Goal: Transaction & Acquisition: Purchase product/service

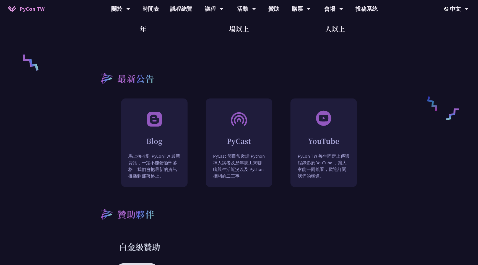
scroll to position [445, 0]
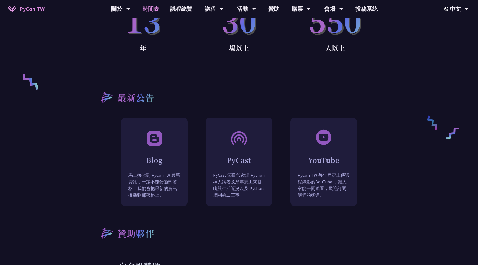
click at [149, 9] on link "時間表" at bounding box center [151, 9] width 28 height 18
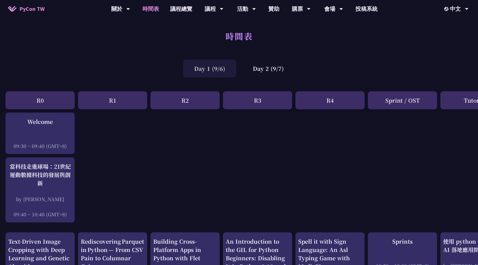
click at [218, 71] on div "Day 1 (9/6)" at bounding box center [209, 69] width 53 height 18
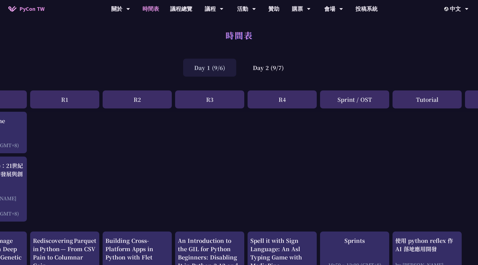
scroll to position [1, 0]
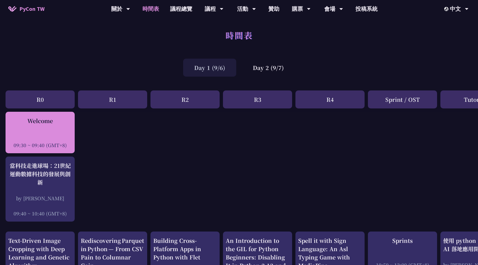
click at [42, 122] on div "Welcome" at bounding box center [40, 121] width 64 height 8
click at [60, 127] on div "Welcome 09:30 ~ 09:40 (GMT+8)" at bounding box center [40, 133] width 64 height 32
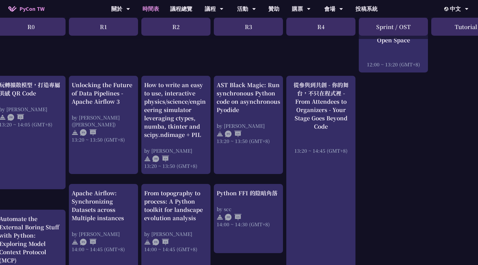
scroll to position [398, 0]
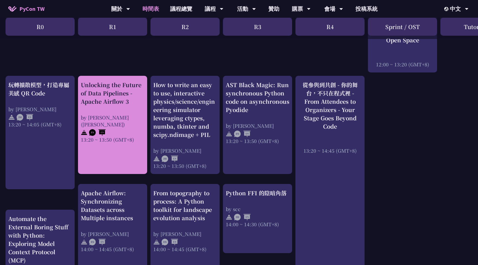
click at [116, 143] on div "Unlocking the Future of Data Pipelines - Apache Airflow 3 by 李唯 (Wei Lee) 13:20…" at bounding box center [112, 125] width 69 height 98
click at [82, 129] on img at bounding box center [84, 132] width 7 height 7
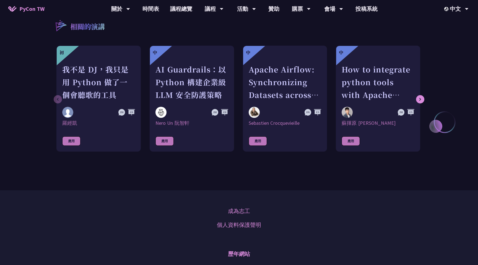
scroll to position [546, 0]
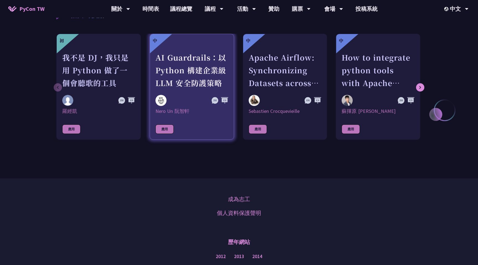
click at [198, 70] on div "AI Guardrails：以 Python 構建企業級 LLM 安全防護策略" at bounding box center [192, 70] width 73 height 38
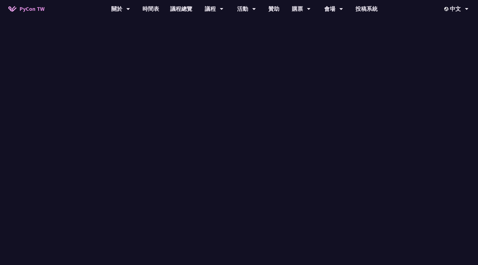
scroll to position [546, 0]
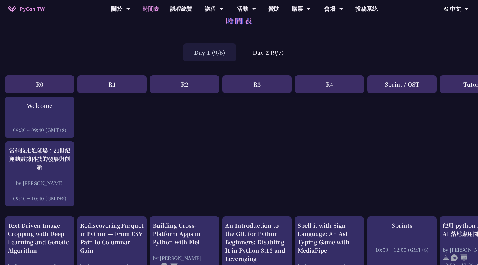
scroll to position [0, 1]
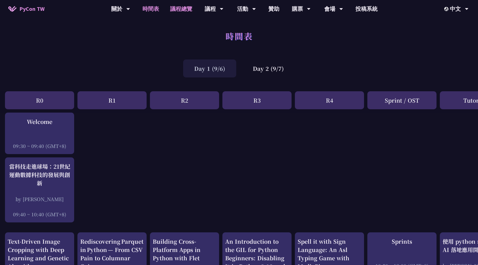
click at [187, 10] on link "議程總覽" at bounding box center [181, 9] width 33 height 18
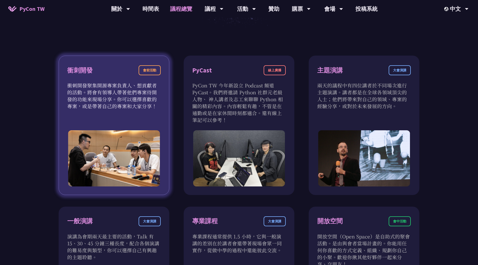
scroll to position [182, 0]
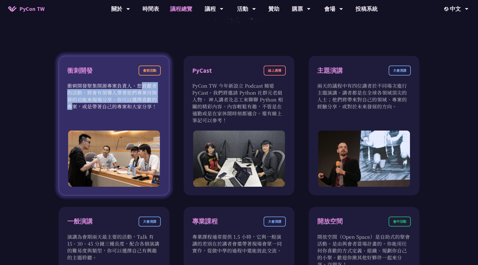
drag, startPoint x: 98, startPoint y: 87, endPoint x: 104, endPoint y: 100, distance: 13.7
click at [104, 100] on p "衝刺開發聚集開源專案負責人、想貢獻者的活動。將會有領導人帶著他們專案待開發的功能來現場分享。你可以選擇喜歡的專案，或是帶著自己的專案和大家分享！" at bounding box center [114, 96] width 94 height 28
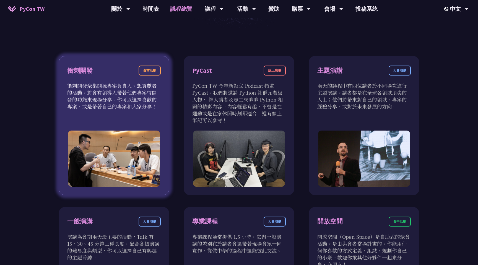
drag, startPoint x: 81, startPoint y: 93, endPoint x: 106, endPoint y: 107, distance: 28.6
click at [106, 107] on p "衝刺開發聚集開源專案負責人、想貢獻者的活動。將會有領導人帶著他們專案待開發的功能來現場分享。你可以選擇喜歡的專案，或是帶著自己的專案和大家分享！" at bounding box center [114, 96] width 94 height 28
click at [114, 110] on div "衝刺開發 會前活動 衝刺開發聚集開源專案負責人、想貢獻者的活動。將會有領導人帶著他們專案待開發的功能來現場分享。你可以選擇喜歡的專案，或是帶著自己的專案和大家…" at bounding box center [114, 126] width 111 height 140
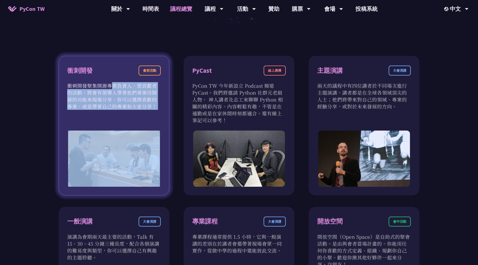
click at [114, 110] on div "衝刺開發 會前活動 衝刺開發聚集開源專案負責人、想貢獻者的活動。將會有領導人帶著他們專案待開發的功能來現場分享。你可以選擇喜歡的專案，或是帶著自己的專案和大家…" at bounding box center [114, 126] width 111 height 140
click at [123, 122] on div "衝刺開發 會前活動 衝刺開發聚集開源專案負責人、想貢獻者的活動。將會有領導人帶著他們專案待開發的功能來現場分享。你可以選擇喜歡的專案，或是帶著自己的專案和大家…" at bounding box center [114, 126] width 111 height 140
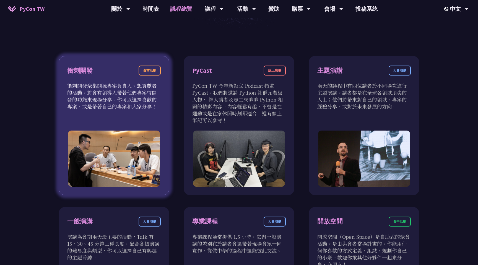
click at [130, 98] on p "衝刺開發聚集開源專案負責人、想貢獻者的活動。將會有領導人帶著他們專案待開發的功能來現場分享。你可以選擇喜歡的專案，或是帶著自己的專案和大家分享！" at bounding box center [114, 96] width 94 height 28
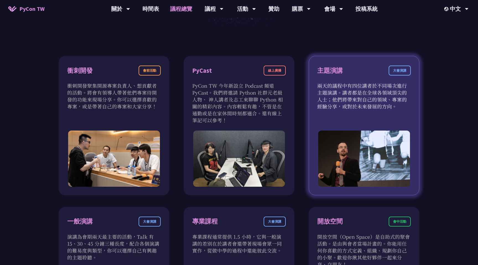
click at [366, 112] on div "主題演講 大會演講 兩天的議程中有四位講者於不同場次進行主題演講。講者都是在全球各領域頂尖的人士；他們將帶來對自己的領域、專案的經驗分享，或對於未來發展的方向。" at bounding box center [364, 126] width 111 height 140
click at [335, 72] on div "主題演講" at bounding box center [330, 71] width 25 height 10
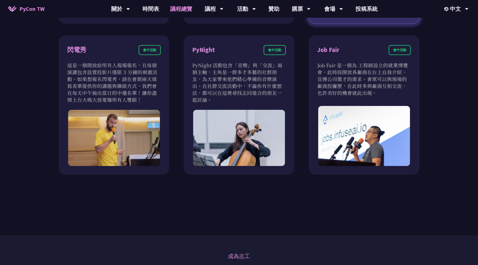
scroll to position [461, 0]
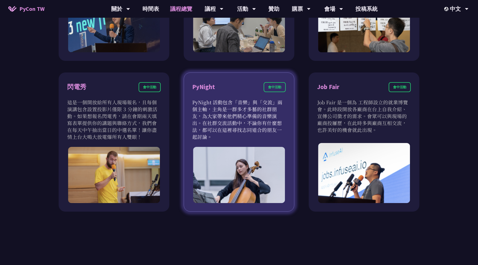
click at [276, 87] on div "會中活動" at bounding box center [275, 87] width 22 height 10
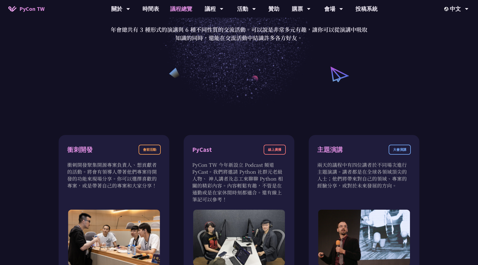
scroll to position [0, 0]
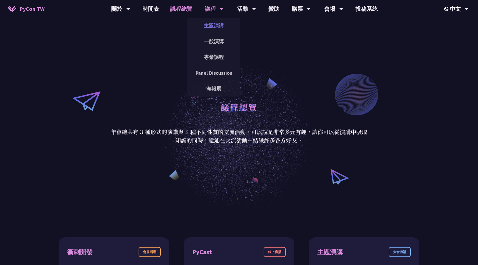
click at [209, 31] on link "主題演講" at bounding box center [213, 25] width 53 height 13
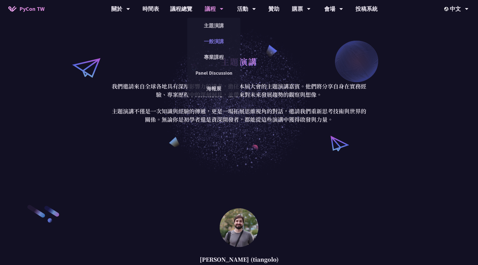
click at [217, 43] on link "一般演講" at bounding box center [213, 41] width 53 height 13
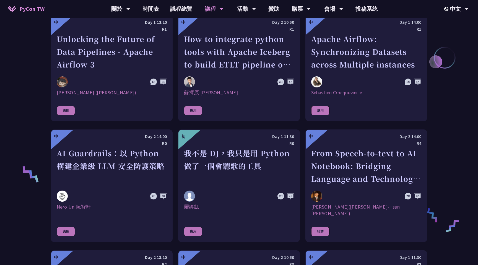
scroll to position [379, 0]
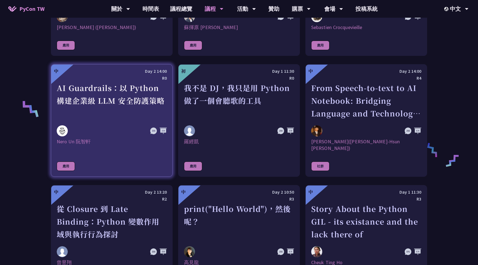
click at [94, 155] on link "中 Day 2 14:00 R0 AI Guardrails：以 Python 構建企業級 LLM 安全防護策略 Nero Un 阮智軒 應用" at bounding box center [112, 120] width 122 height 113
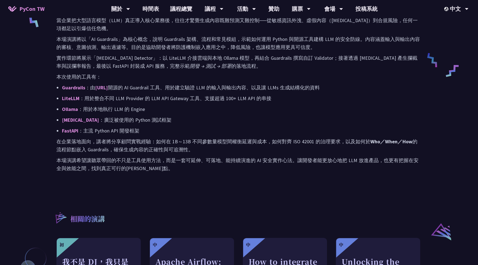
scroll to position [370, 0]
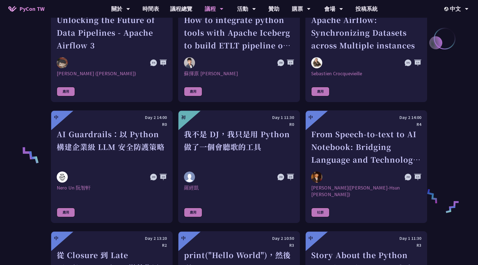
scroll to position [278, 0]
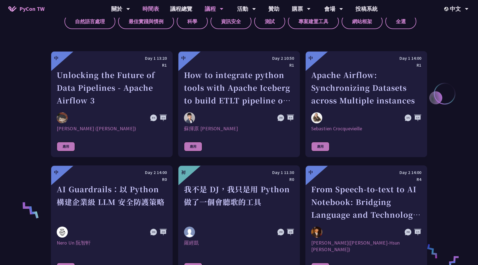
click at [146, 9] on link "時間表" at bounding box center [151, 9] width 28 height 18
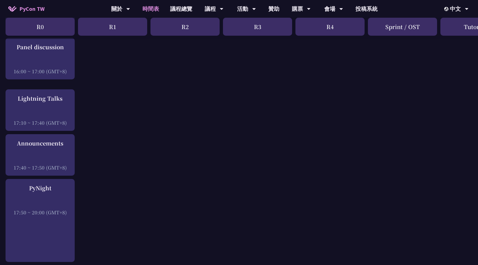
scroll to position [729, 0]
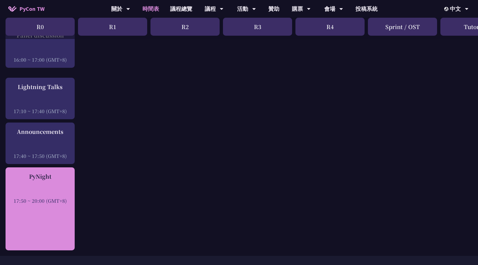
click at [47, 196] on div at bounding box center [40, 193] width 64 height 8
click at [37, 191] on div at bounding box center [40, 193] width 64 height 8
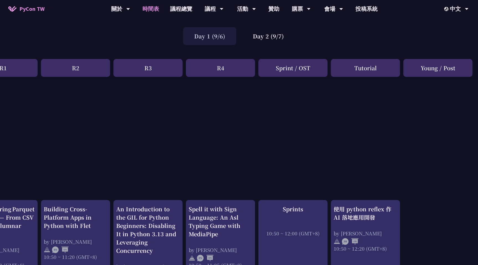
scroll to position [0, 110]
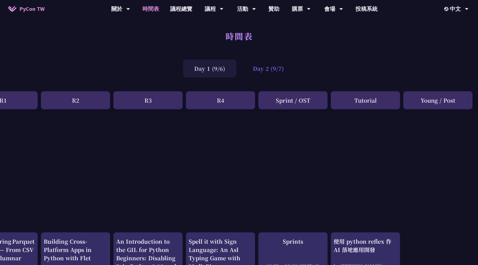
click at [265, 69] on div "Day 2 (9/7)" at bounding box center [268, 69] width 53 height 18
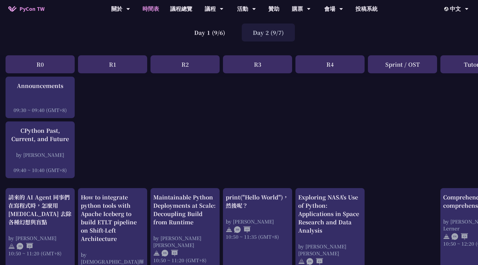
scroll to position [0, 0]
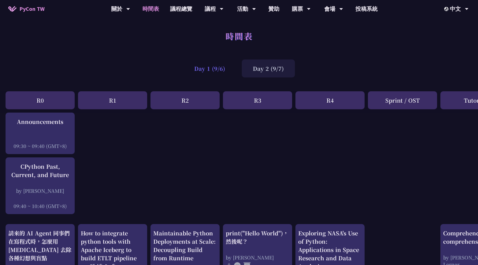
click at [213, 66] on div "Day 1 (9/6)" at bounding box center [209, 69] width 53 height 18
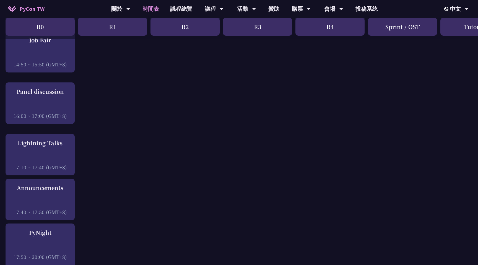
scroll to position [735, 0]
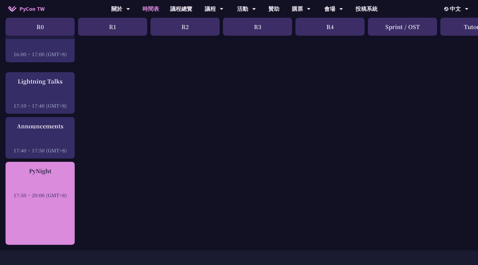
click at [43, 191] on div at bounding box center [40, 188] width 64 height 8
click at [56, 194] on div "17:50 ~ 20:00 (GMT+8)" at bounding box center [40, 195] width 64 height 7
click at [48, 215] on div "PyNight 17:50 ~ 20:00 (GMT+8)" at bounding box center [40, 203] width 69 height 83
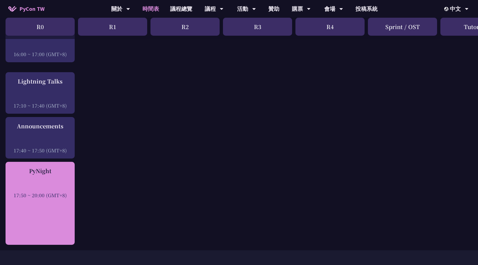
click at [31, 189] on div at bounding box center [40, 188] width 64 height 8
click at [28, 171] on div "PyNight" at bounding box center [40, 171] width 64 height 8
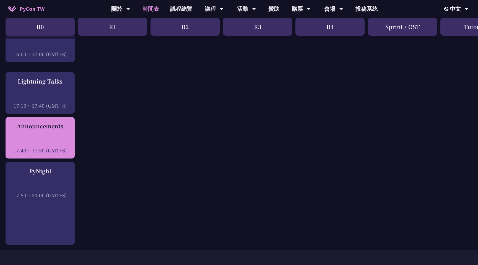
click at [35, 140] on div at bounding box center [40, 143] width 64 height 8
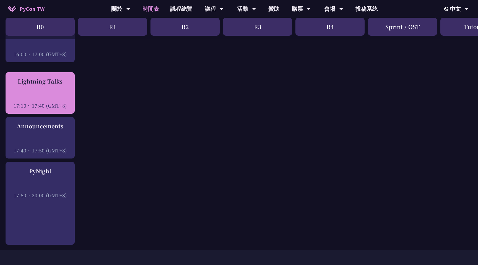
click at [56, 84] on div "Lightning Talks" at bounding box center [40, 81] width 64 height 8
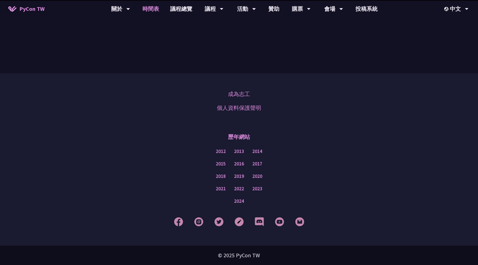
scroll to position [735, 0]
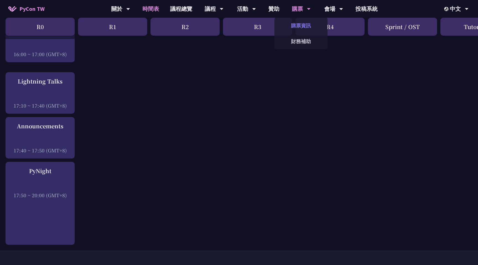
click at [298, 24] on link "購票資訊" at bounding box center [301, 25] width 53 height 13
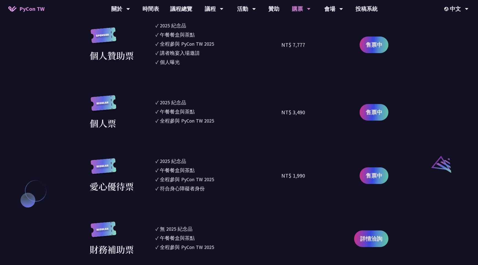
scroll to position [430, 0]
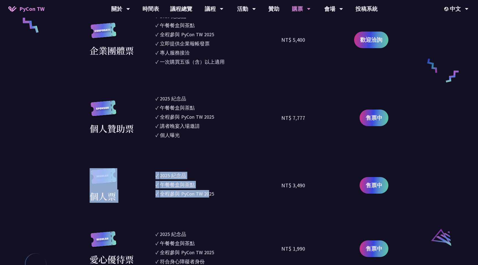
drag, startPoint x: 144, startPoint y: 185, endPoint x: 212, endPoint y: 191, distance: 67.6
click at [211, 191] on div "個人票 ✓ 2025 紀念品 ✓ 午餐餐盒與茶點 ✓ 全程參與 PyCon TW 2025 NT$ 3,490 售票中" at bounding box center [239, 185] width 299 height 35
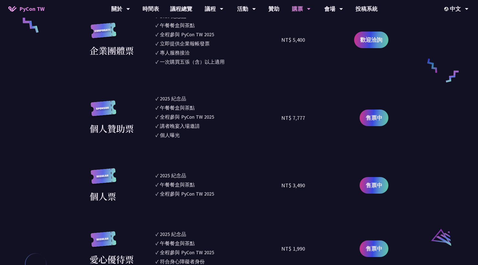
click at [279, 190] on li "✓ 全程參與 PyCon TW 2025" at bounding box center [219, 193] width 126 height 7
click at [375, 178] on link "售票中" at bounding box center [374, 185] width 29 height 17
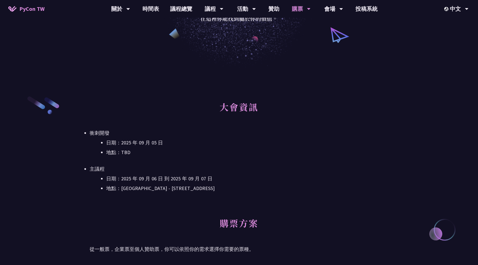
scroll to position [0, 0]
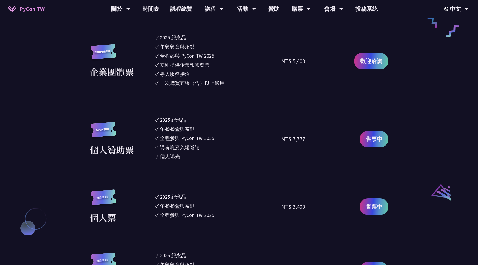
scroll to position [592, 0]
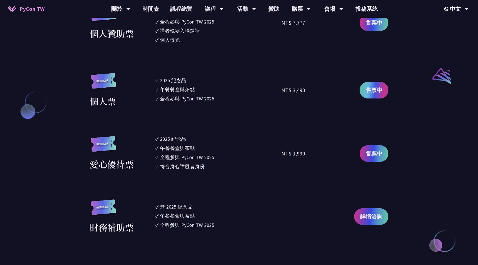
click at [366, 95] on link "售票中" at bounding box center [374, 90] width 29 height 17
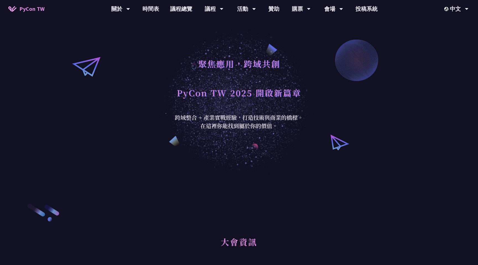
scroll to position [0, 0]
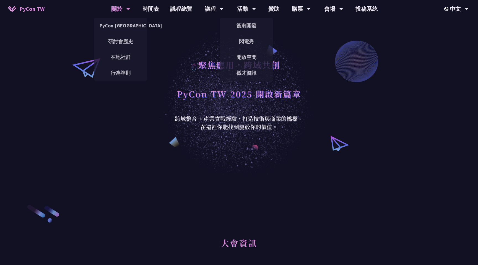
click at [115, 12] on div "關於" at bounding box center [120, 9] width 19 height 18
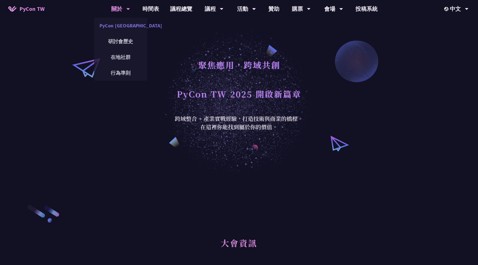
click at [112, 22] on link "PyCon [GEOGRAPHIC_DATA]" at bounding box center [120, 25] width 53 height 13
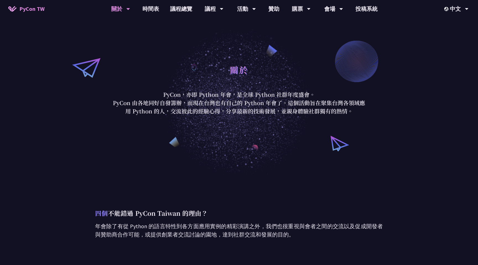
click at [20, 11] on span "PyCon TW" at bounding box center [31, 9] width 25 height 8
